Goal: Entertainment & Leisure: Consume media (video, audio)

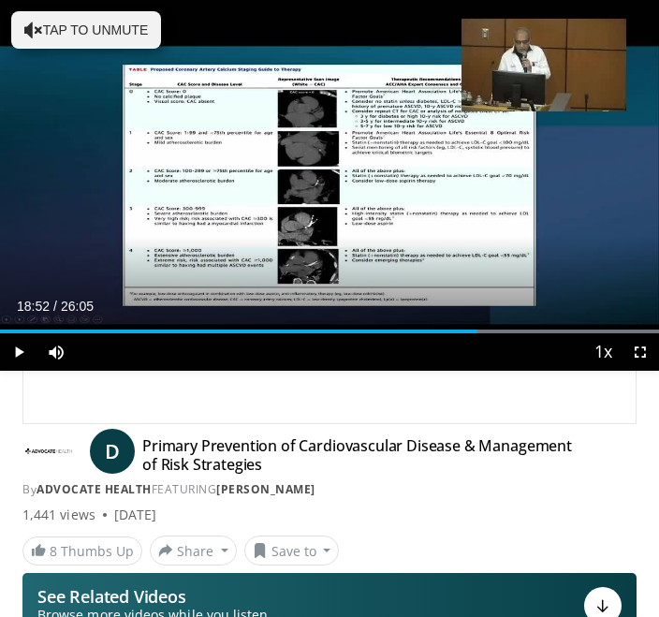
click at [220, 102] on div "10 seconds Tap to unmute" at bounding box center [329, 185] width 659 height 371
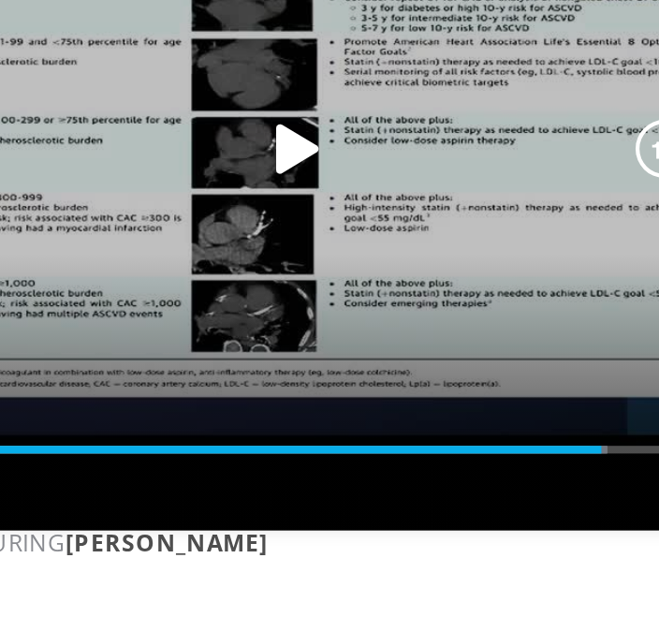
click at [311, 167] on icon "Video Player" at bounding box center [329, 185] width 37 height 37
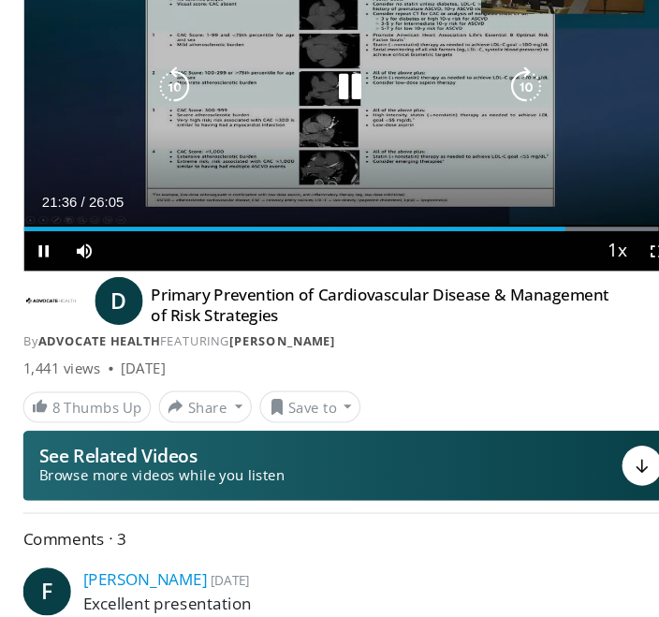
click at [174, 133] on icon "Video Player" at bounding box center [164, 113] width 37 height 37
click at [180, 133] on icon "Video Player" at bounding box center [164, 113] width 37 height 37
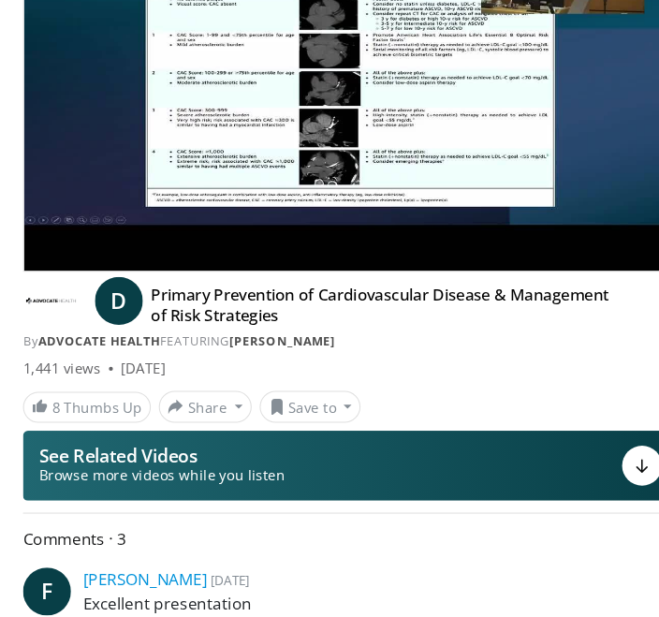
click at [333, 133] on icon "Video Player" at bounding box center [329, 113] width 37 height 37
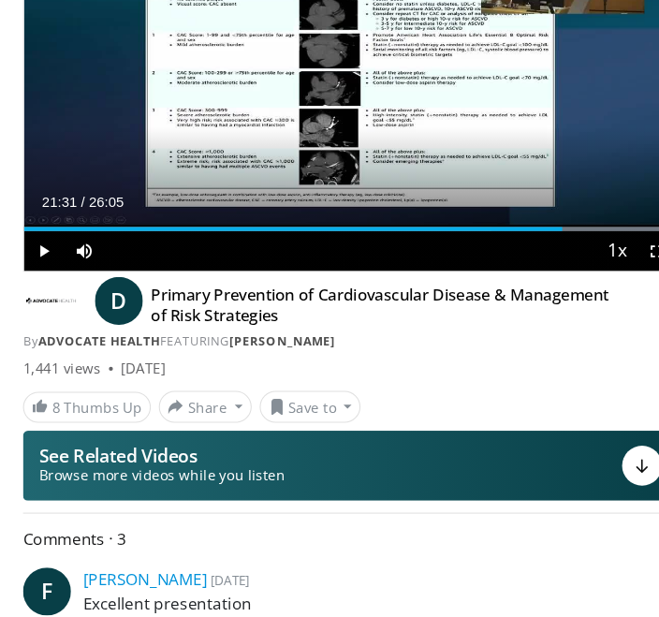
click at [340, 133] on icon "Video Player" at bounding box center [329, 113] width 37 height 37
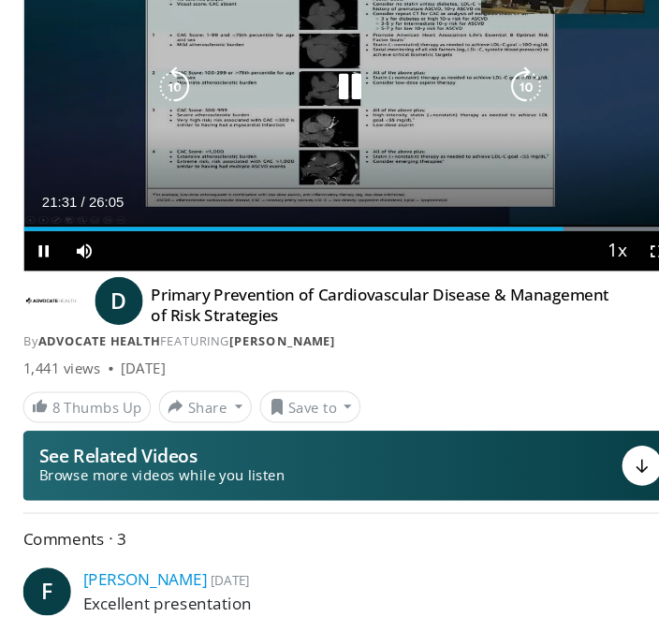
click at [325, 133] on icon "Video Player" at bounding box center [329, 113] width 37 height 37
click at [339, 133] on icon "Video Player" at bounding box center [329, 113] width 37 height 37
click at [332, 133] on icon "Video Player" at bounding box center [329, 113] width 37 height 37
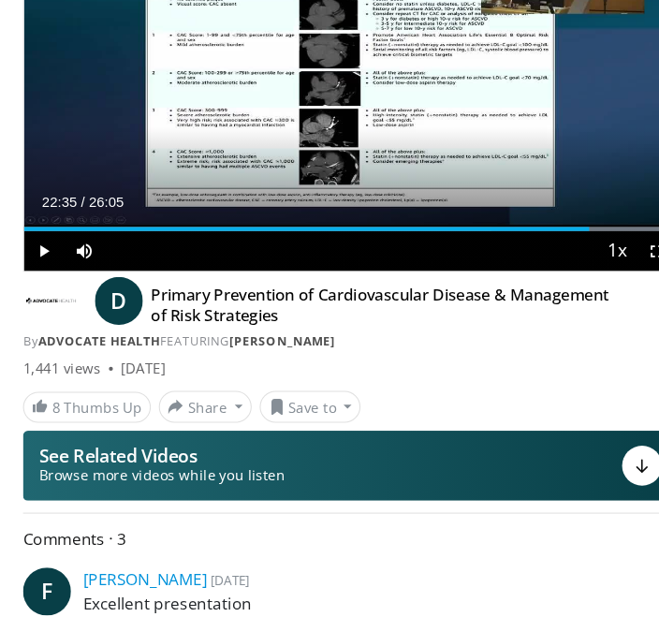
click at [540, 161] on div "10 seconds Tap to unmute" at bounding box center [329, 114] width 612 height 344
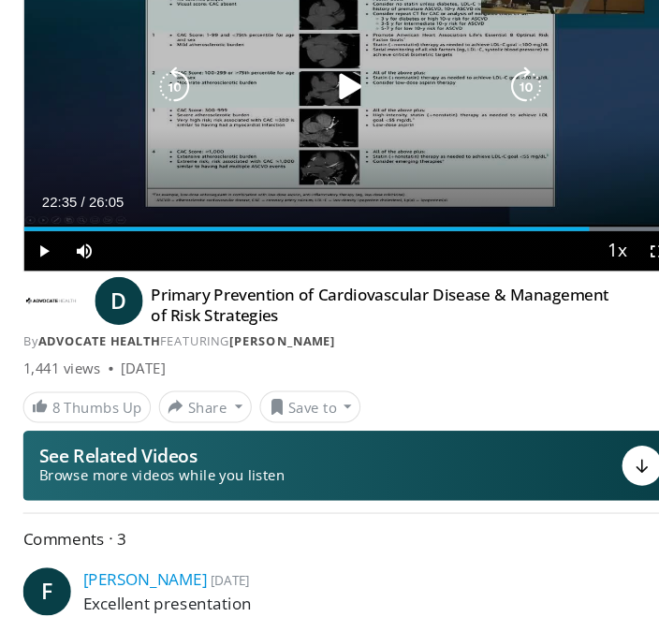
click at [331, 133] on icon "Video Player" at bounding box center [329, 113] width 37 height 37
click at [329, 133] on icon "Video Player" at bounding box center [329, 113] width 37 height 37
click at [330, 133] on icon "Video Player" at bounding box center [329, 113] width 37 height 37
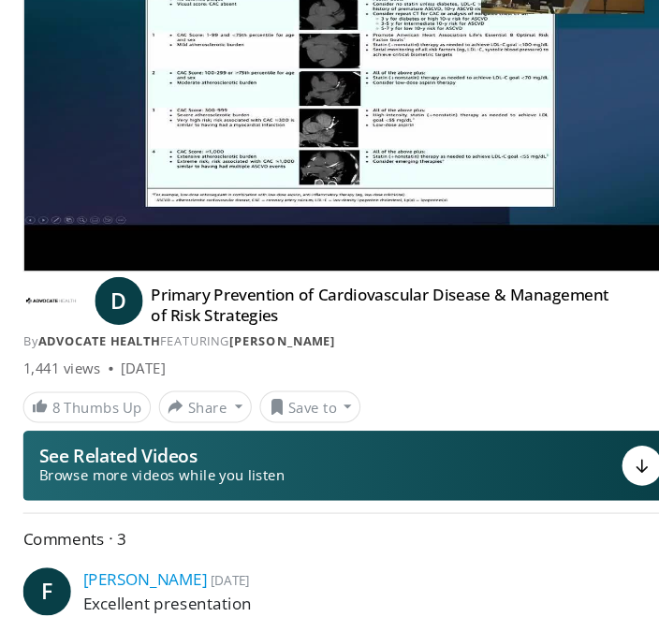
click at [346, 133] on icon "Video Player" at bounding box center [329, 113] width 37 height 37
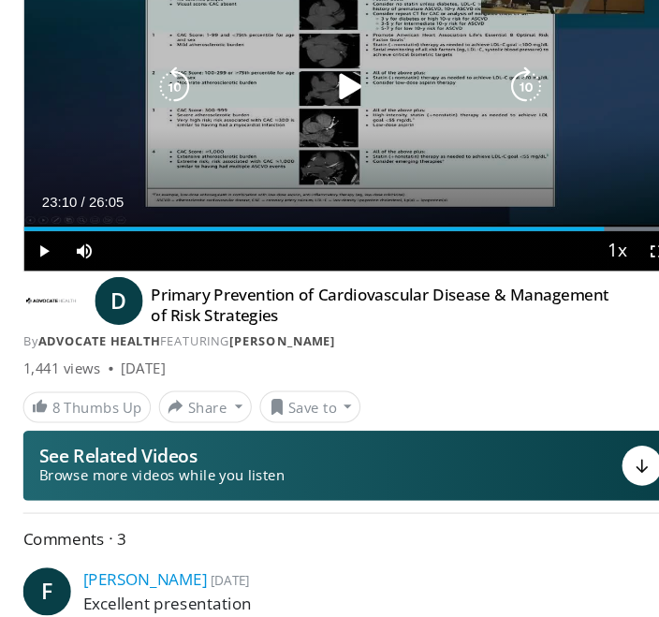
click at [328, 133] on icon "Video Player" at bounding box center [329, 113] width 37 height 37
click at [341, 133] on icon "Video Player" at bounding box center [329, 113] width 37 height 37
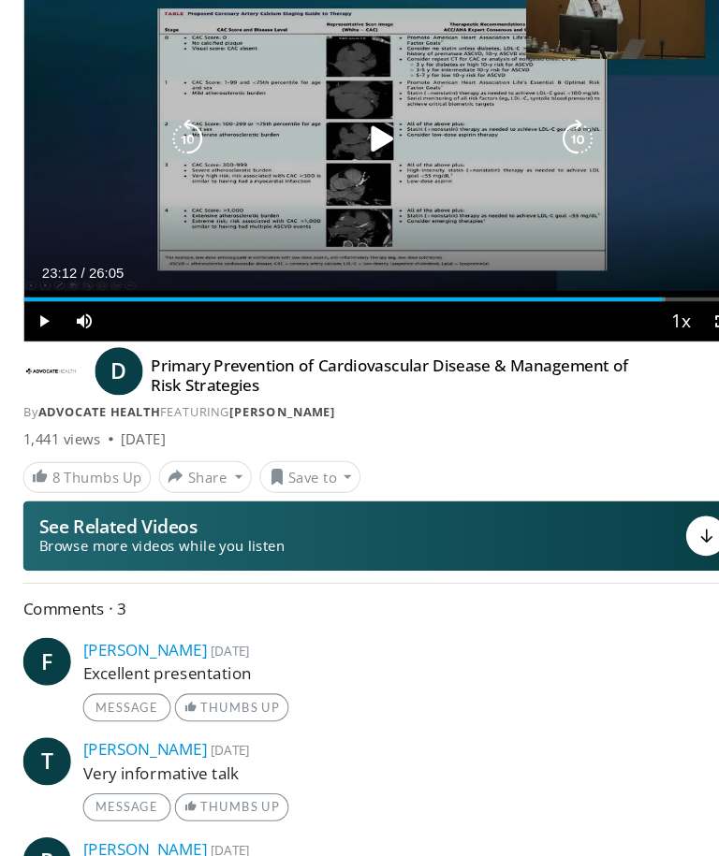
click at [174, 150] on icon "Video Player" at bounding box center [176, 130] width 37 height 37
click at [371, 150] on icon "Video Player" at bounding box center [359, 130] width 37 height 37
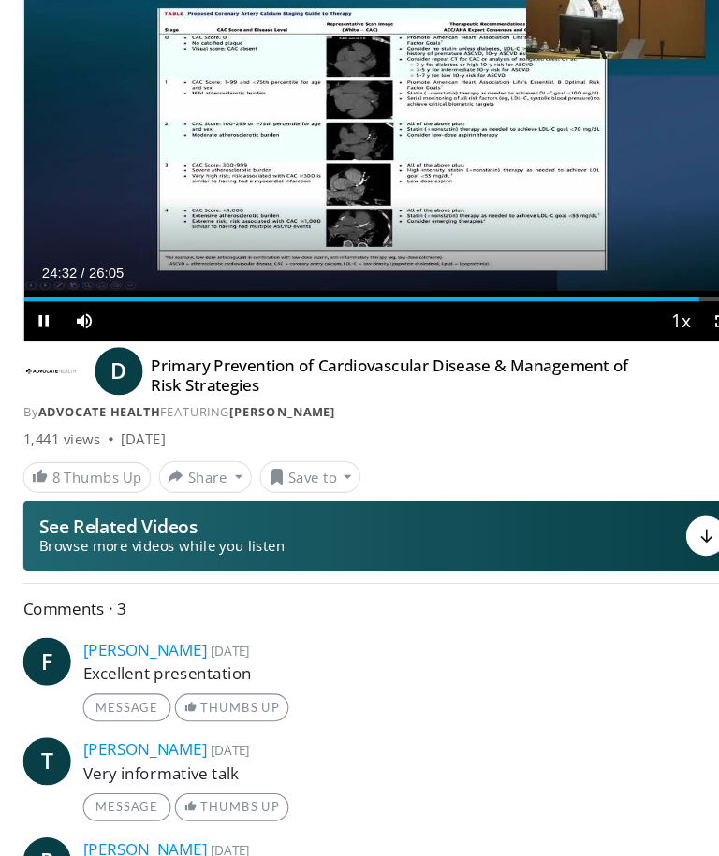
click at [317, 320] on div "10 seconds Tap to unmute" at bounding box center [359, 131] width 672 height 378
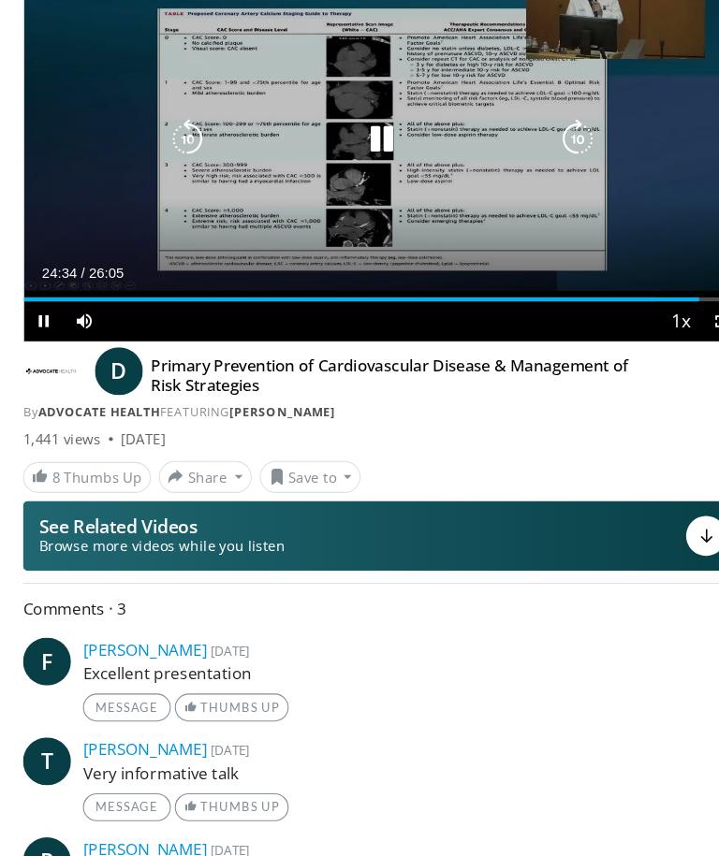
click at [350, 150] on icon "Video Player" at bounding box center [359, 130] width 37 height 37
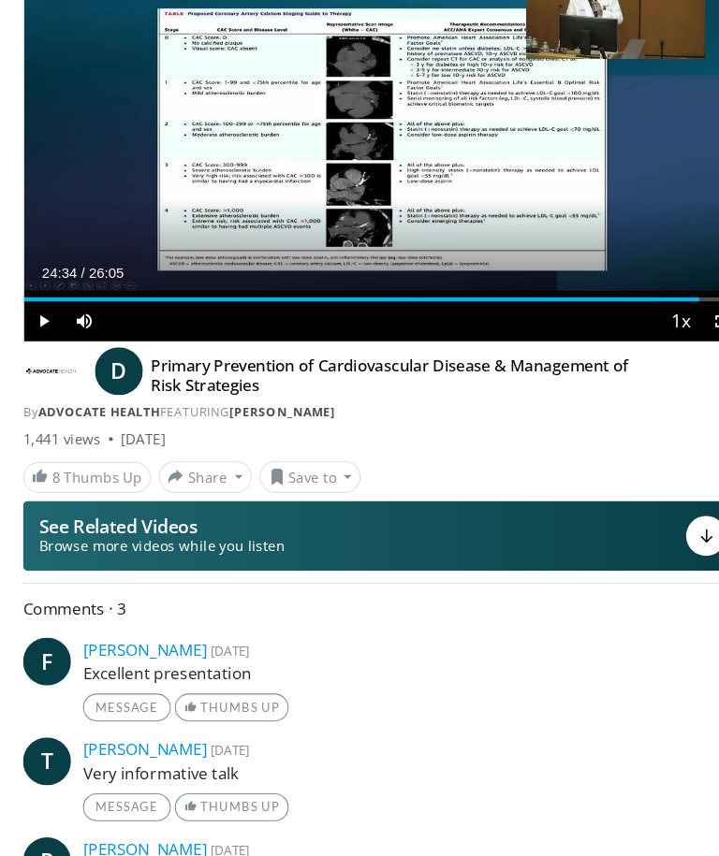
click at [183, 267] on div "10 seconds Tap to unmute" at bounding box center [359, 131] width 672 height 378
click at [346, 150] on icon "Video Player" at bounding box center [359, 130] width 37 height 37
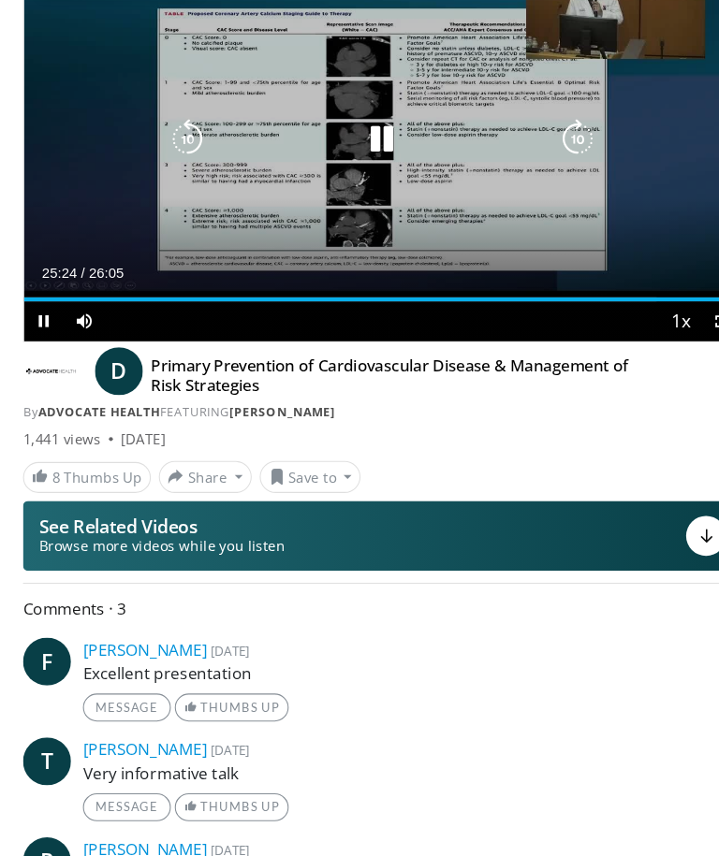
click at [374, 150] on icon "Video Player" at bounding box center [359, 130] width 37 height 37
click at [364, 150] on icon "Video Player" at bounding box center [359, 130] width 37 height 37
